Goal: Task Accomplishment & Management: Use online tool/utility

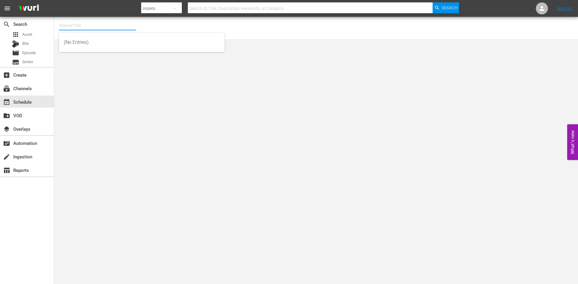
click at [86, 27] on input "text" at bounding box center [97, 25] width 77 height 14
click at [86, 36] on div "Channel Title thefirs No Channel Selected." at bounding box center [199, 27] width 281 height 19
click at [63, 25] on input "thefirs" at bounding box center [97, 25] width 77 height 14
type input "the first"
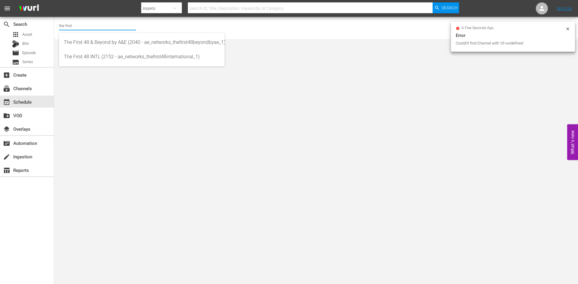
click at [99, 23] on input "the first" at bounding box center [97, 25] width 77 height 14
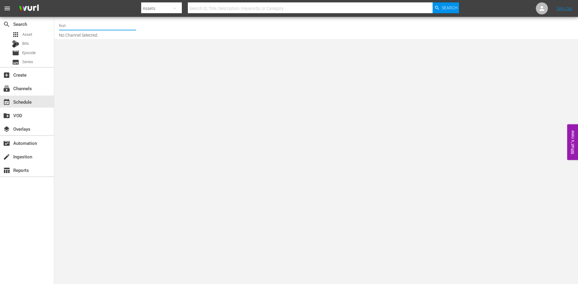
click at [68, 26] on input "first" at bounding box center [97, 25] width 77 height 14
drag, startPoint x: 103, startPoint y: 45, endPoint x: 105, endPoint y: 47, distance: 3.4
click at [105, 47] on div "First 48 (1853 - ae_networks_first48_1)" at bounding box center [142, 42] width 156 height 14
type input "First 48 (1853 - ae_networks_first48_1)"
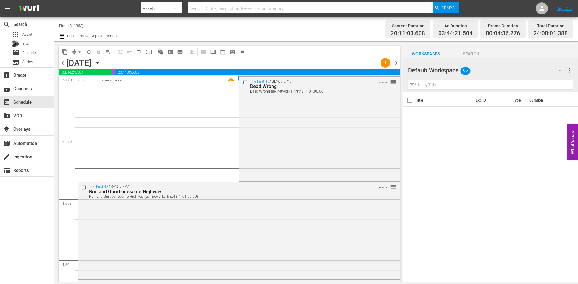
click at [101, 63] on icon "button" at bounding box center [97, 63] width 7 height 7
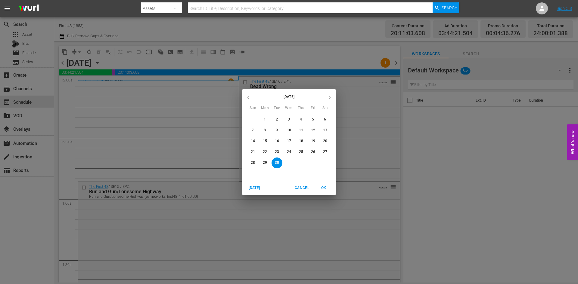
click at [330, 98] on icon "button" at bounding box center [329, 97] width 5 height 5
click at [253, 139] on p "12" at bounding box center [253, 141] width 4 height 5
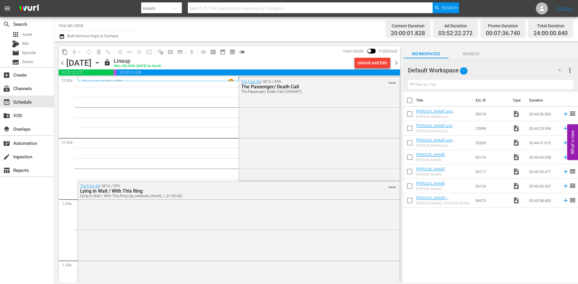
click at [396, 63] on span "chevron_right" at bounding box center [396, 63] width 8 height 8
